Goal: Use online tool/utility: Use online tool/utility

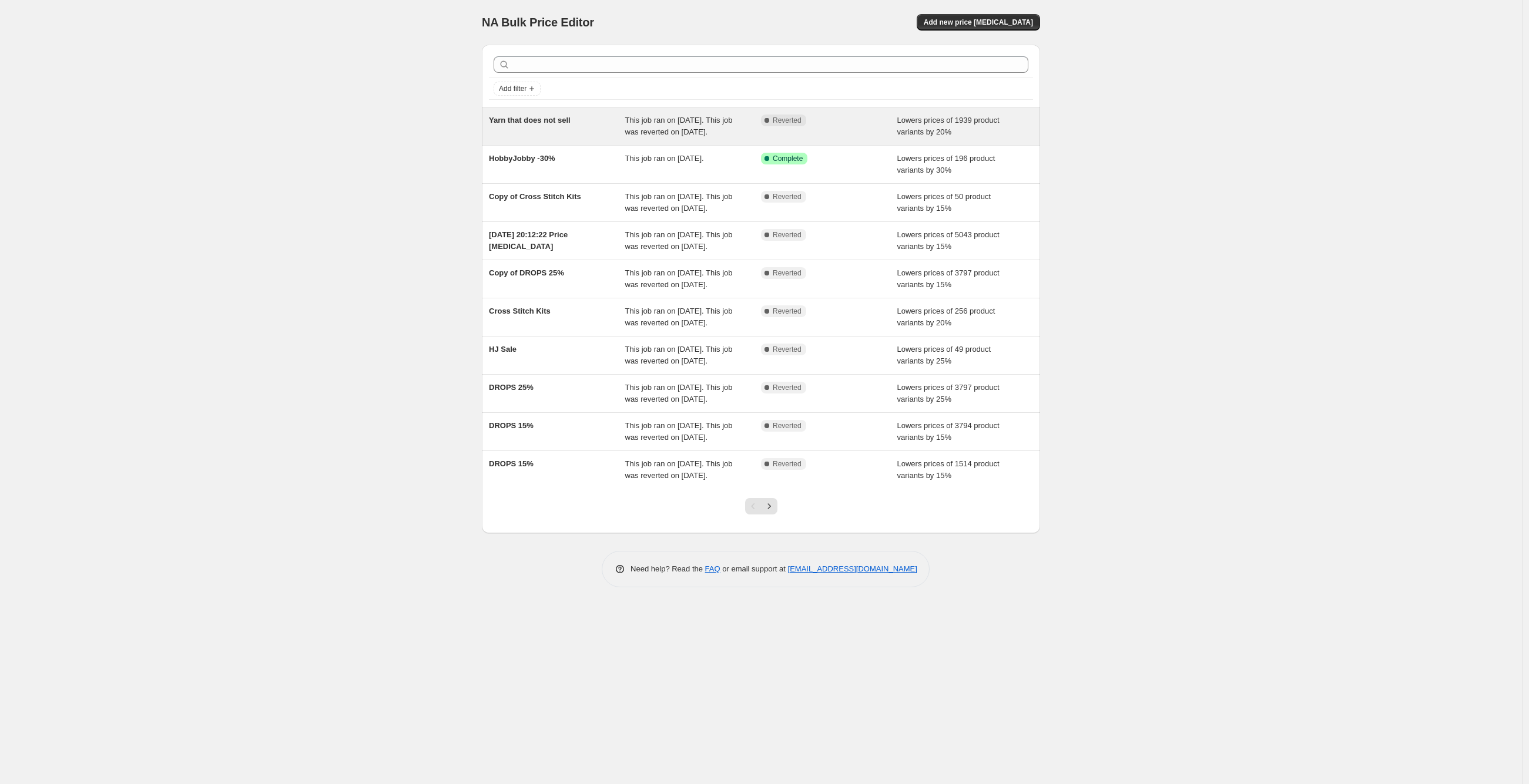
click at [586, 124] on div "Yarn that does not sell" at bounding box center [557, 126] width 136 height 23
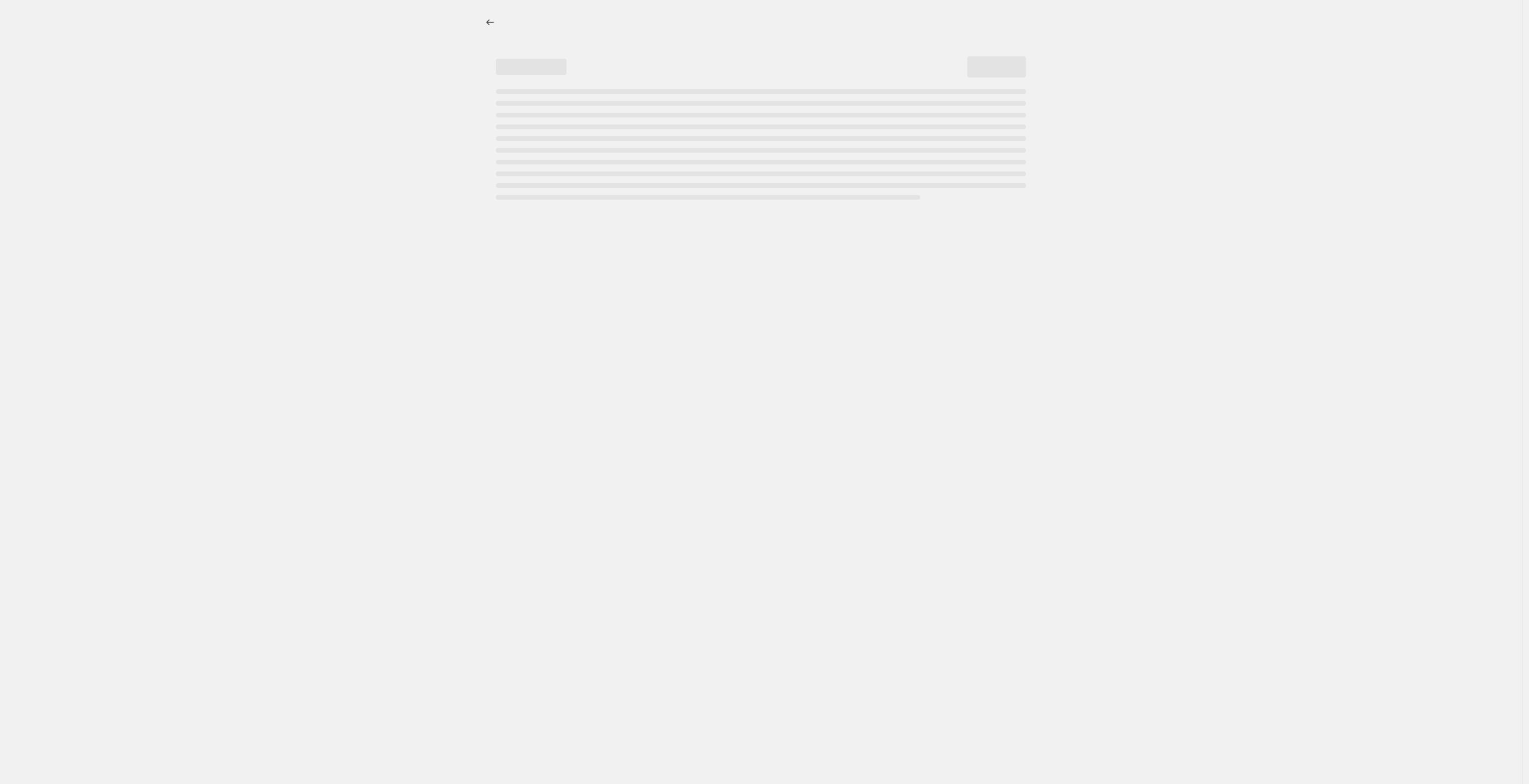
select select "percentage"
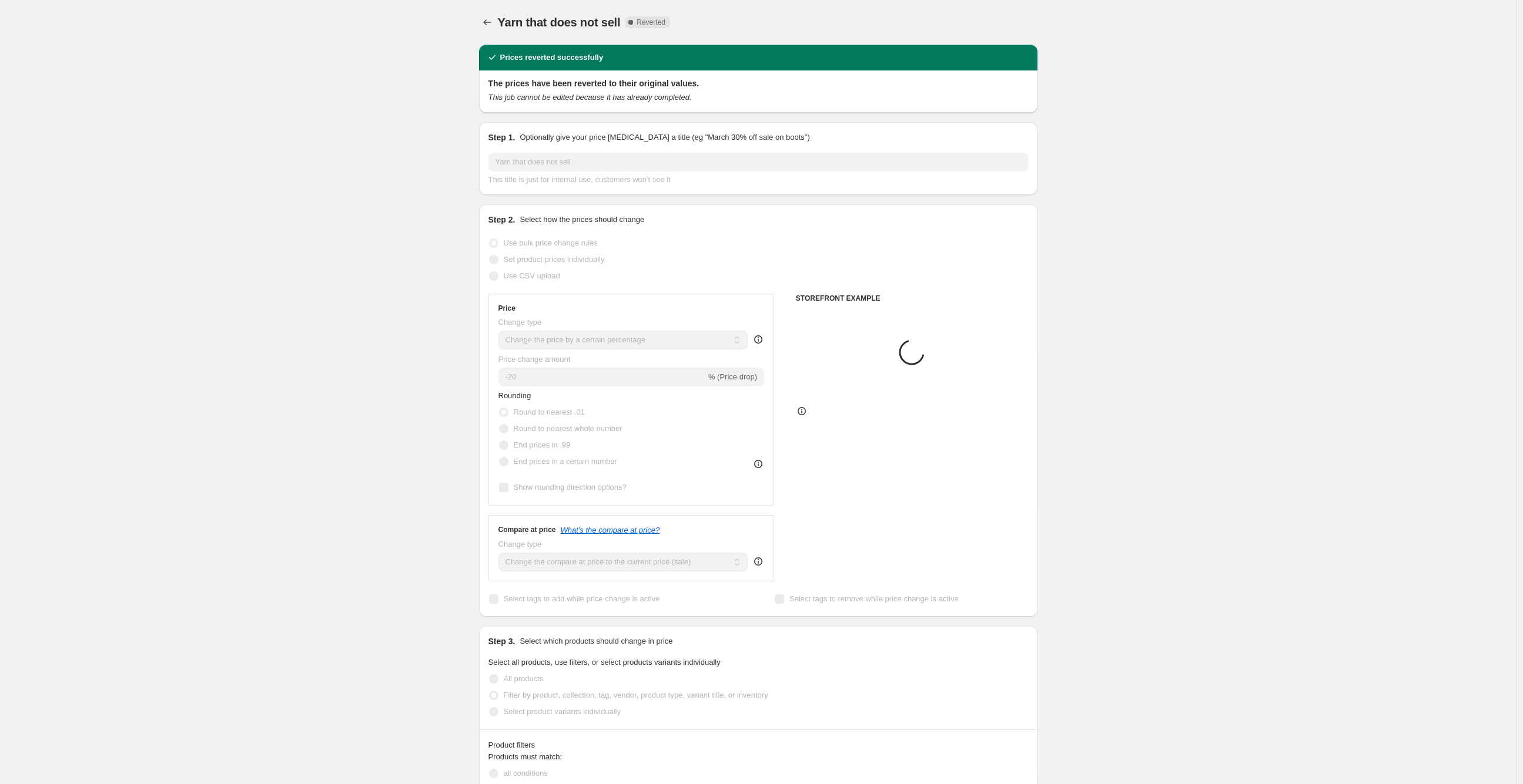
select select "vendor"
click at [889, 21] on span "Copy to new job" at bounding box center [869, 22] width 54 height 9
select select "percentage"
select select "vendor"
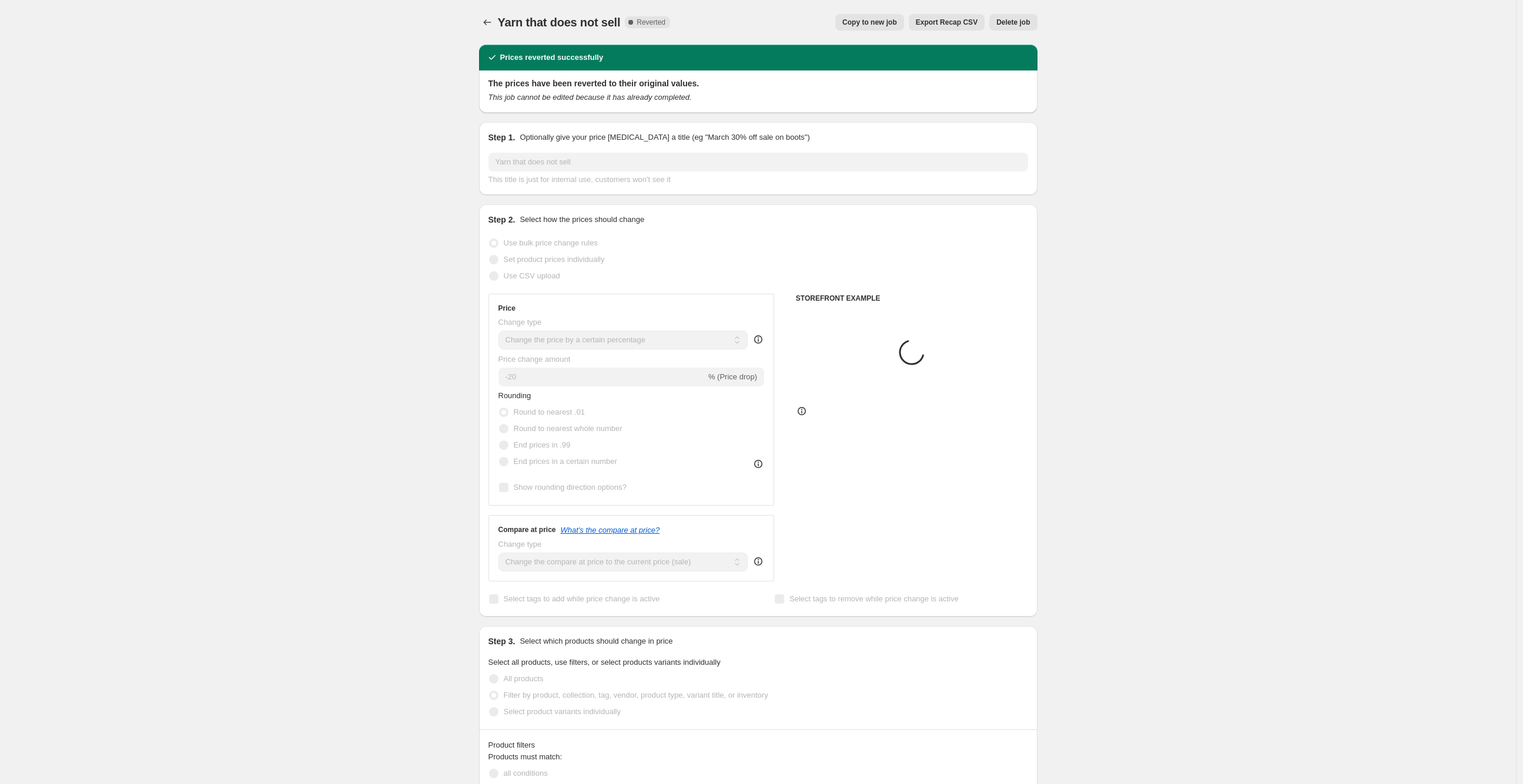
select select "vendor"
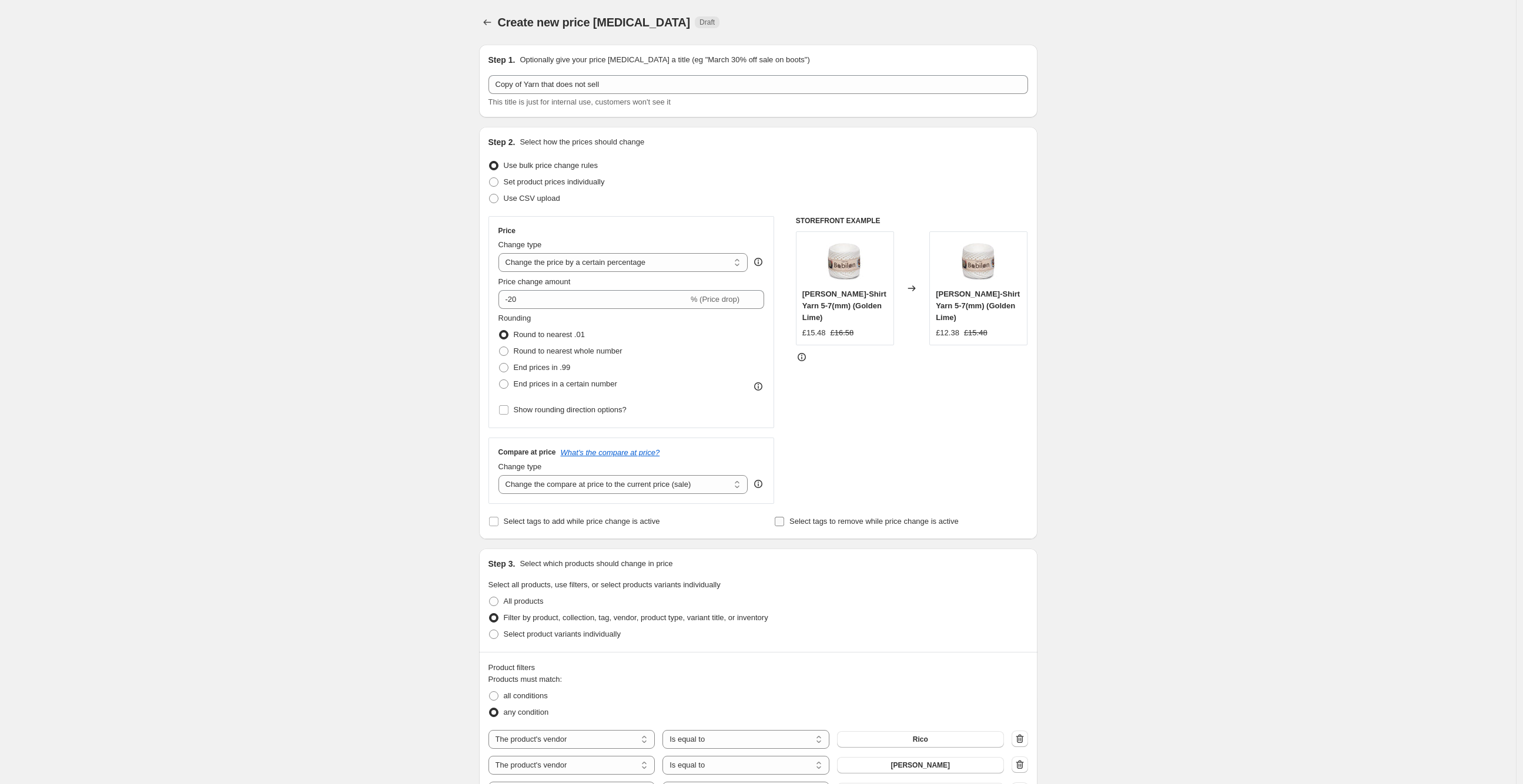
click at [855, 524] on span "Select tags to remove while price change is active" at bounding box center [874, 521] width 169 height 9
click at [784, 524] on input "Select tags to remove while price change is active" at bounding box center [780, 522] width 9 height 9
checkbox input "true"
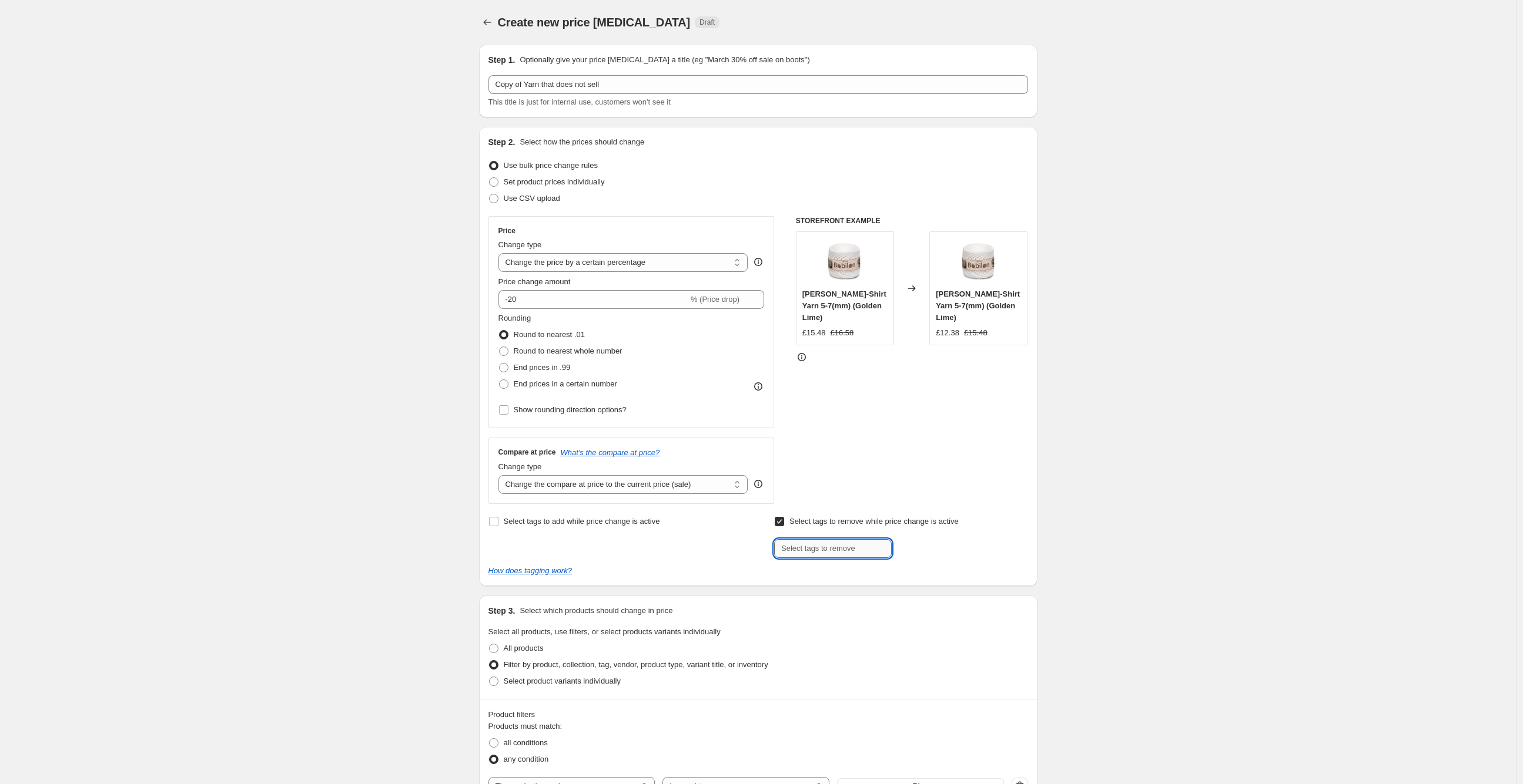
click at [831, 555] on input "text" at bounding box center [833, 549] width 117 height 19
type input "ALL"
click at [925, 544] on span "ALL" at bounding box center [924, 547] width 13 height 8
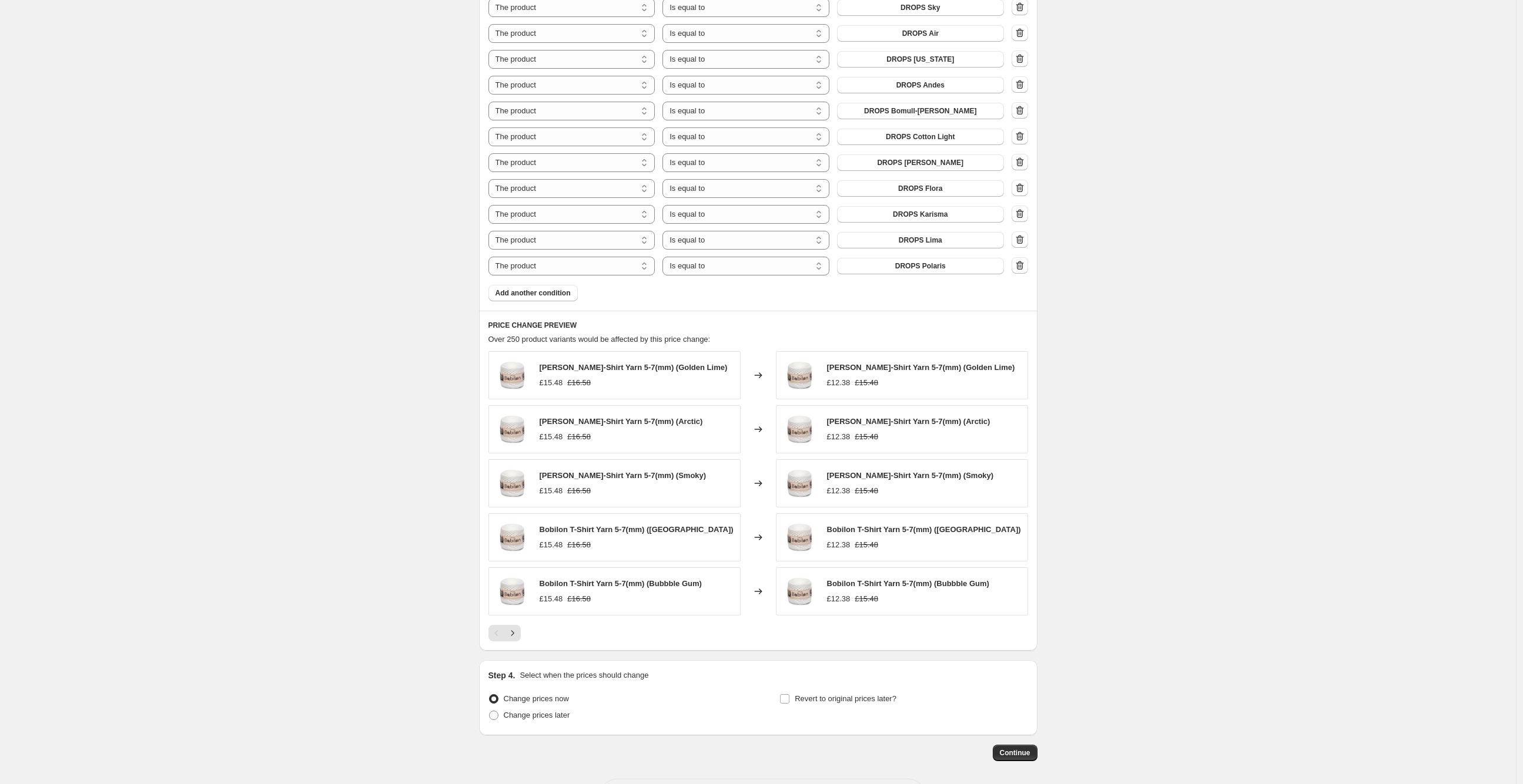
scroll to position [899, 0]
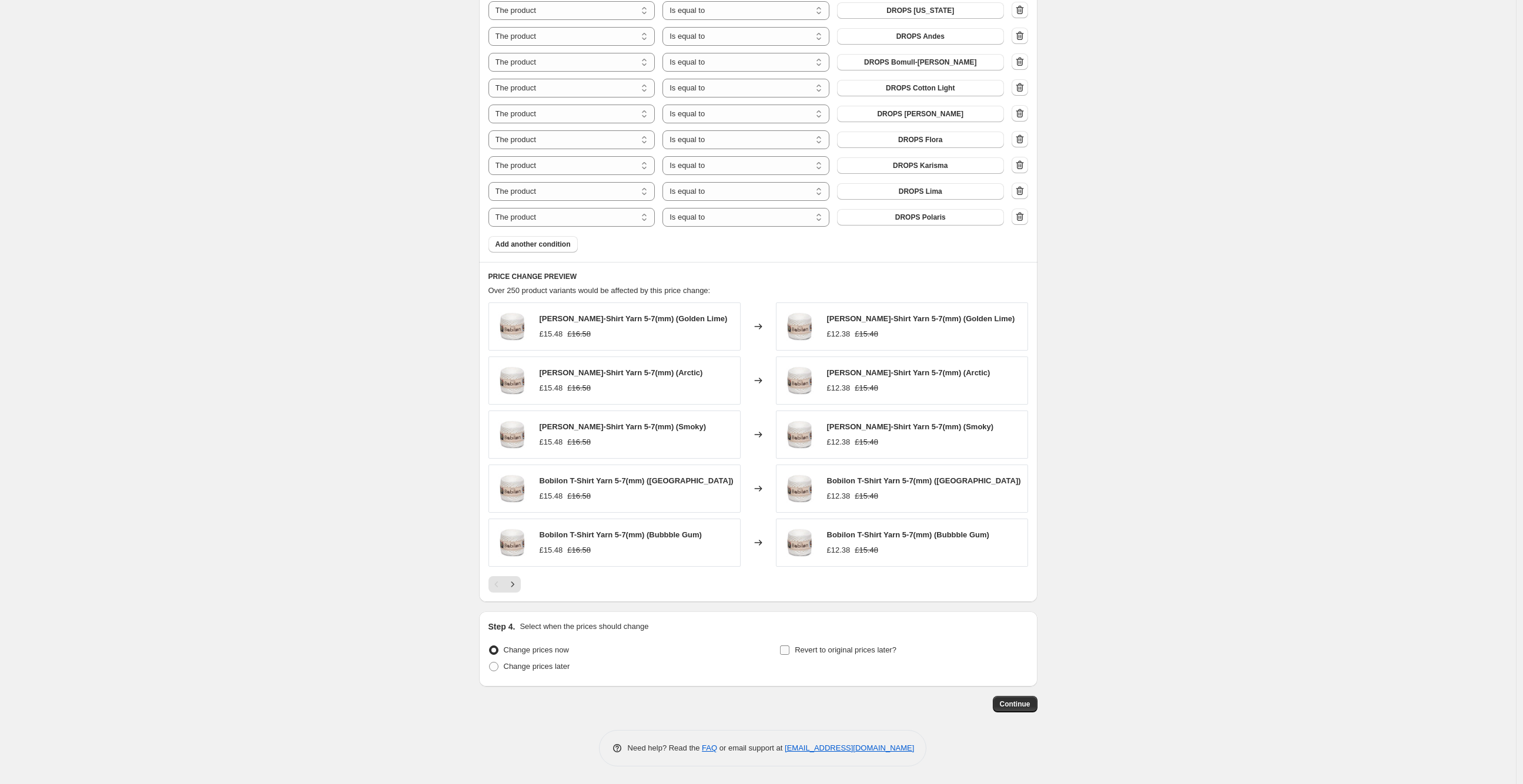
click at [892, 655] on span "Revert to original prices later?" at bounding box center [845, 650] width 102 height 9
click at [789, 655] on input "Revert to original prices later?" at bounding box center [784, 651] width 9 height 9
checkbox input "true"
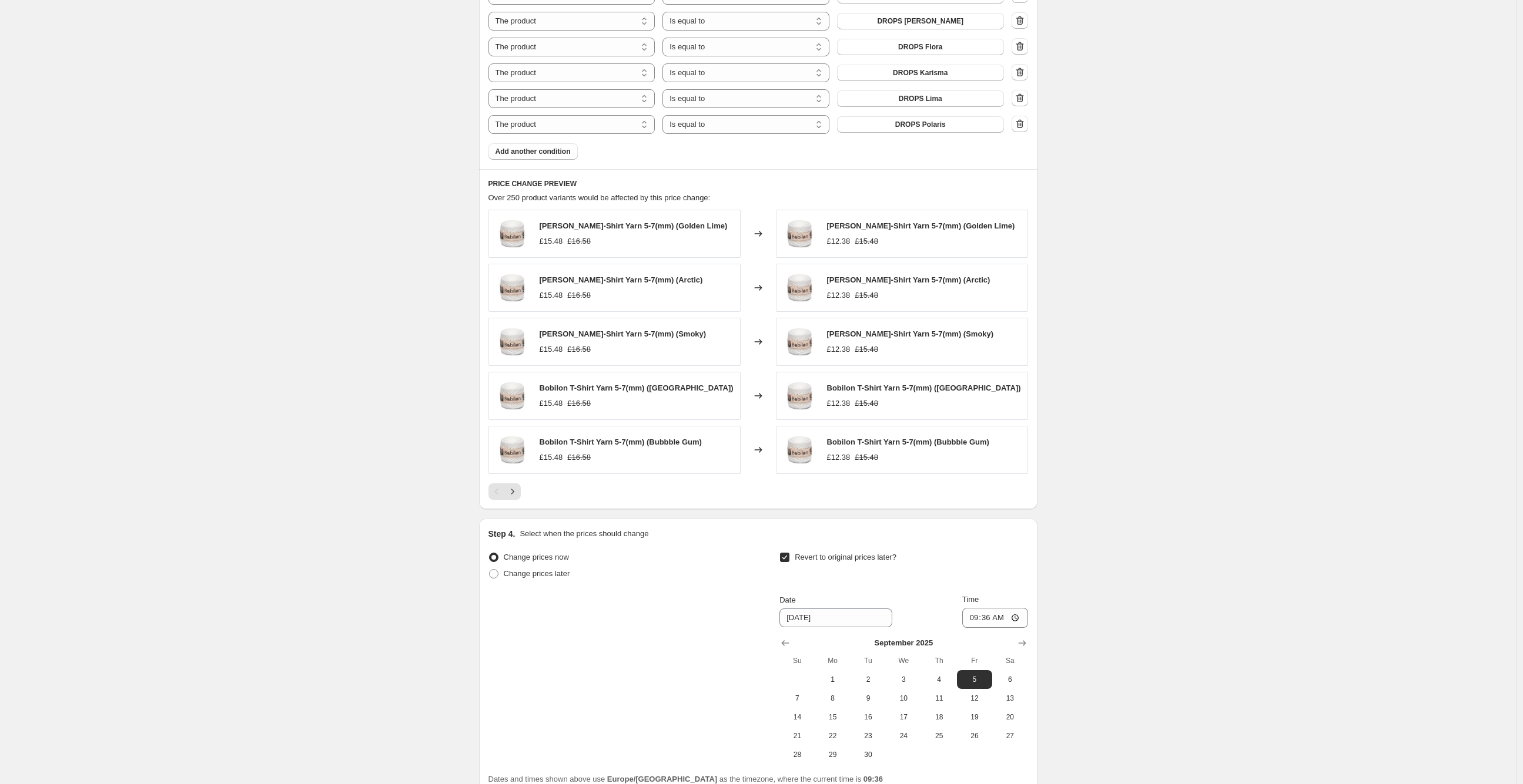
scroll to position [1101, 0]
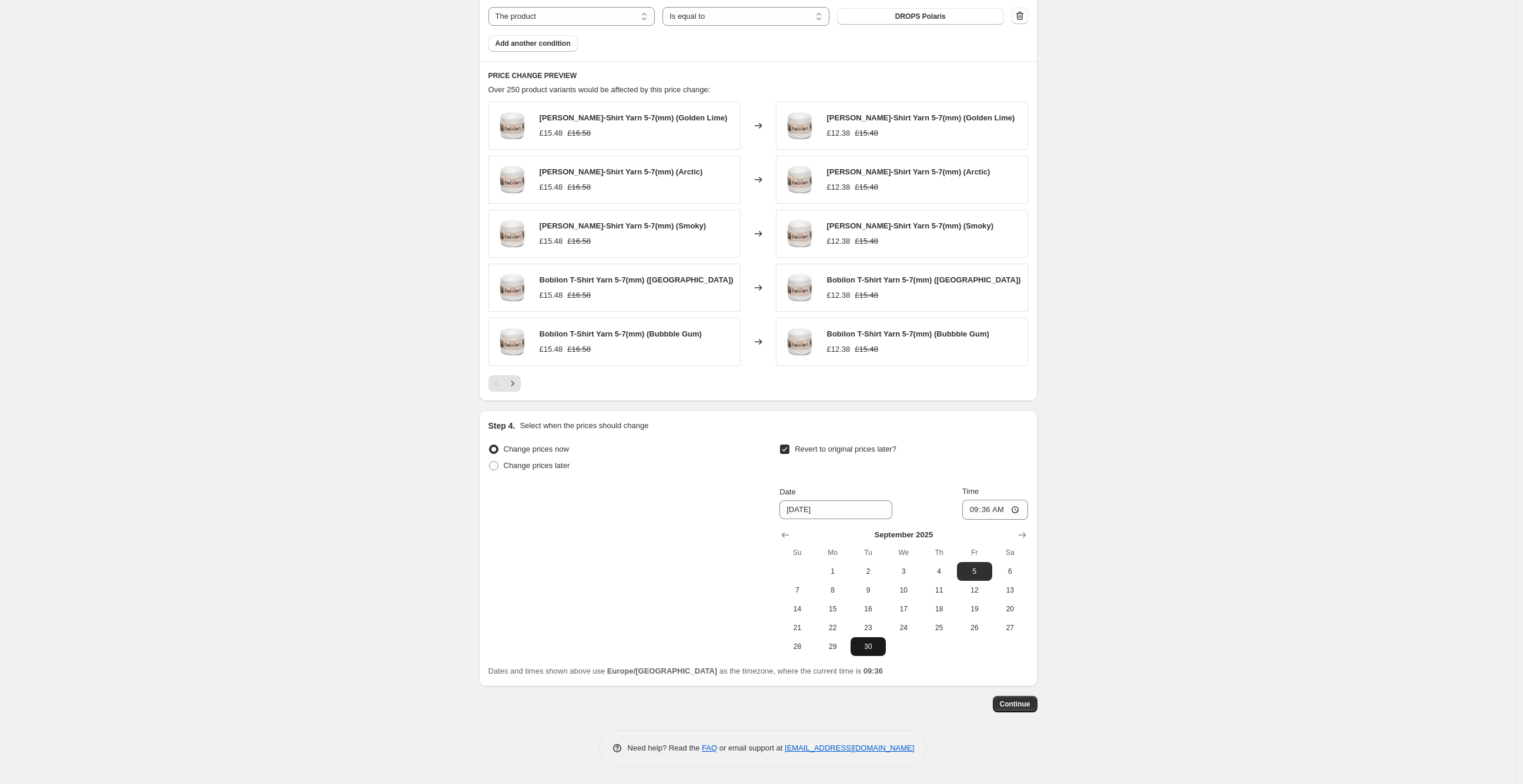
click at [877, 653] on button "30" at bounding box center [868, 647] width 36 height 19
type input "[DATE]"
click at [1014, 699] on span "Continue" at bounding box center [1015, 704] width 31 height 9
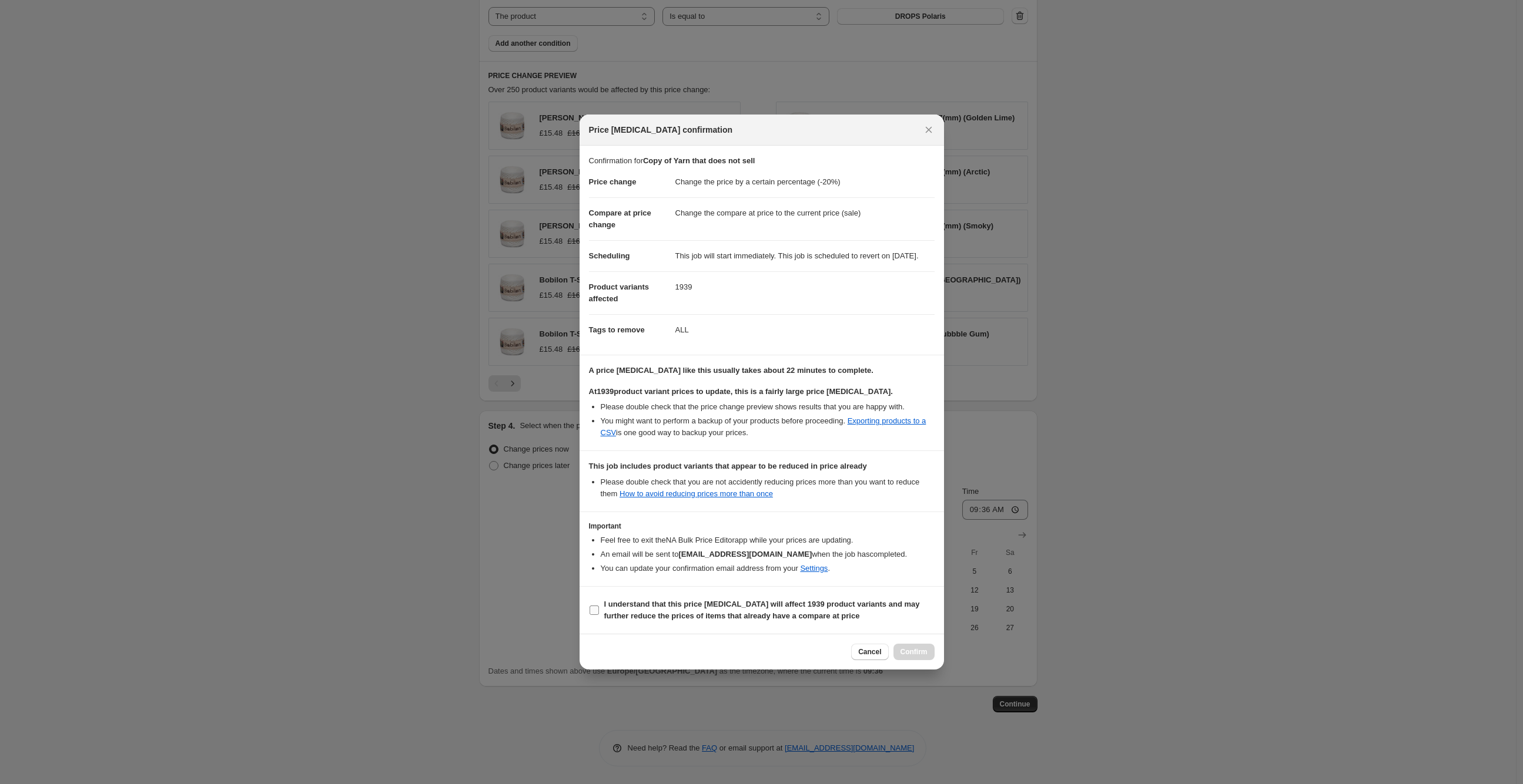
click at [630, 620] on b "I understand that this price [MEDICAL_DATA] will affect 1939 product variants a…" at bounding box center [762, 610] width 315 height 21
click at [599, 615] on input "I understand that this price [MEDICAL_DATA] will affect 1939 product variants a…" at bounding box center [594, 610] width 9 height 9
checkbox input "true"
click at [902, 655] on span "Confirm" at bounding box center [914, 652] width 27 height 9
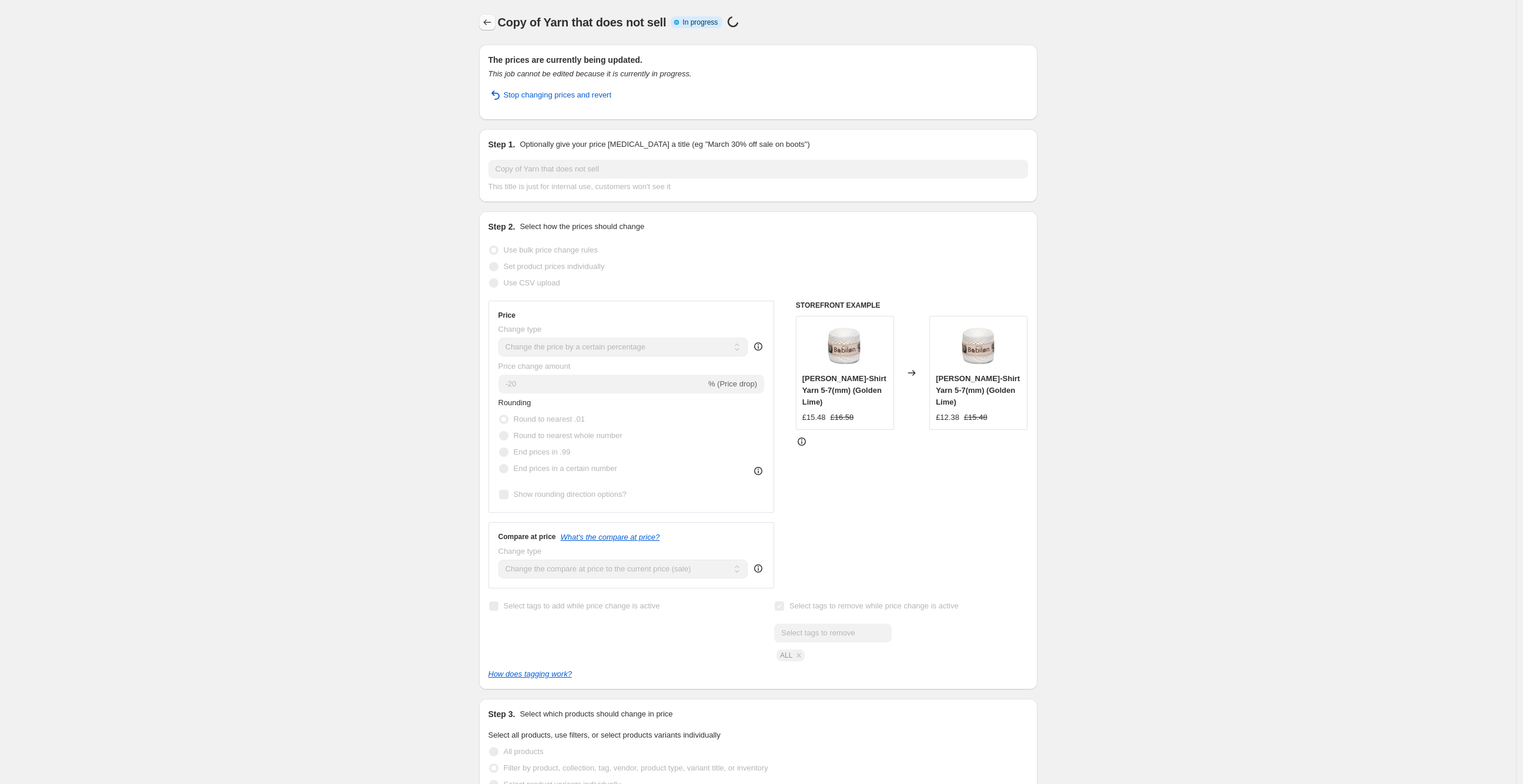
click at [490, 22] on icon "Price change jobs" at bounding box center [487, 23] width 12 height 12
